Goal: Task Accomplishment & Management: Complete application form

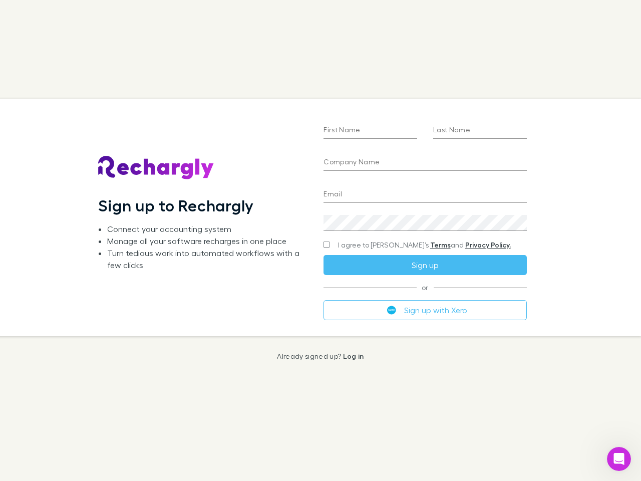
click at [321, 240] on div "First Name Last Name Company Name Email Create a password I agree to Rechargly’…" at bounding box center [425, 217] width 219 height 237
click at [370, 131] on input "First Name" at bounding box center [371, 131] width 94 height 16
click at [480, 131] on input "Last Name" at bounding box center [480, 131] width 94 height 16
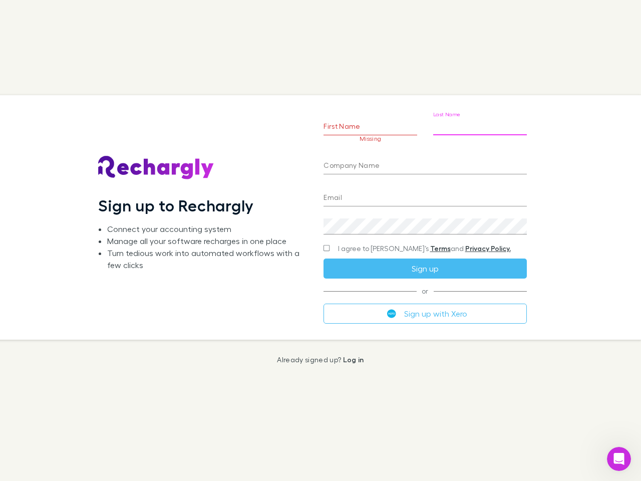
click at [425, 163] on input "Company Name" at bounding box center [425, 166] width 203 height 16
click at [425, 195] on input "Email" at bounding box center [425, 198] width 203 height 16
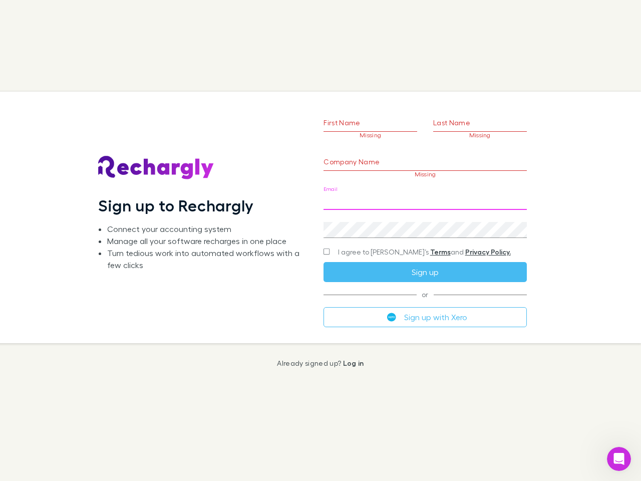
click at [425, 223] on div "Create a password" at bounding box center [425, 226] width 203 height 24
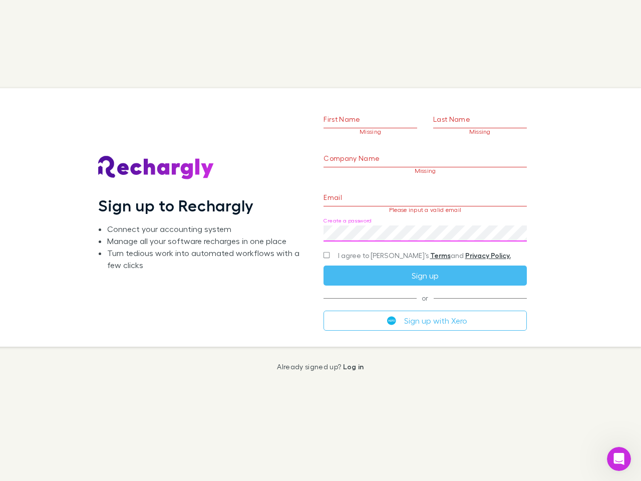
click at [405, 245] on form "First Name Missing Last Name Missing Company Name Missing Email Please input a …" at bounding box center [425, 205] width 203 height 250
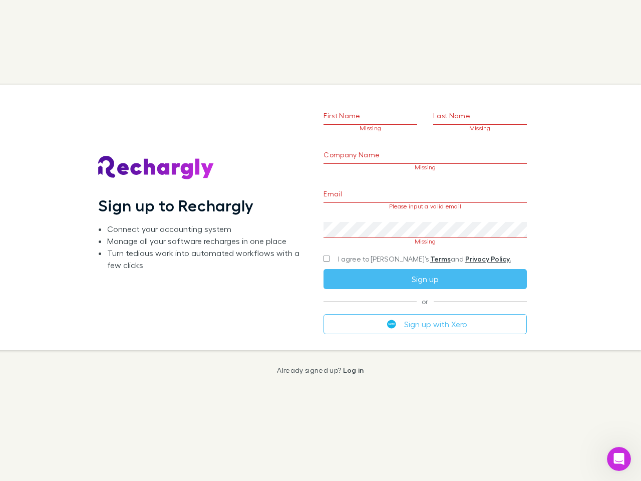
click at [425, 265] on div "I agree to [PERSON_NAME]’s Terms and Privacy Policy." at bounding box center [425, 259] width 203 height 12
click at [425, 310] on form "First Name Missing Last Name Missing Company Name Missing Email Please input a …" at bounding box center [425, 205] width 203 height 257
click at [619, 459] on icon "Open Intercom Messenger" at bounding box center [619, 459] width 17 height 17
